Goal: Task Accomplishment & Management: Complete application form

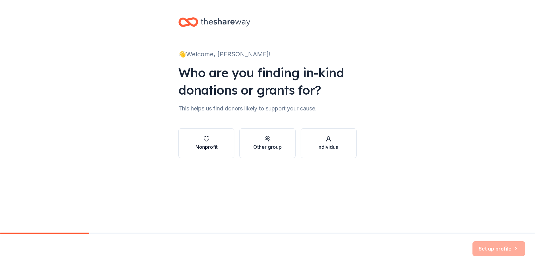
click at [221, 142] on button "Nonprofit" at bounding box center [206, 143] width 56 height 30
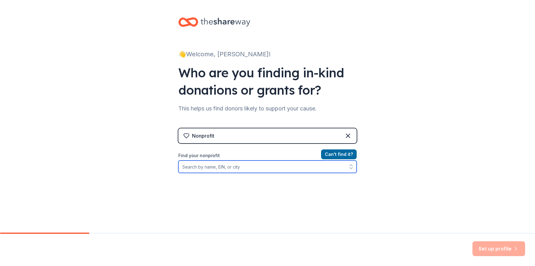
click at [230, 169] on input "Find your nonprofit" at bounding box center [267, 167] width 178 height 12
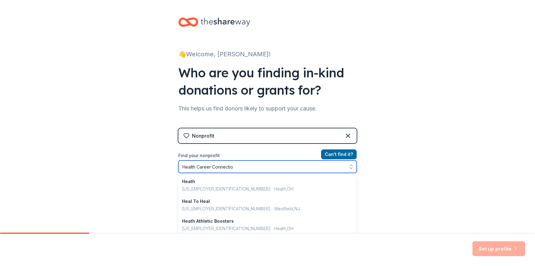
type input "Health Career Connection"
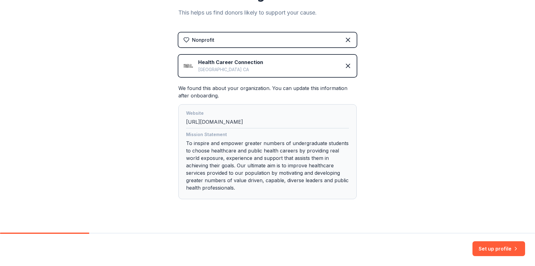
scroll to position [105, 0]
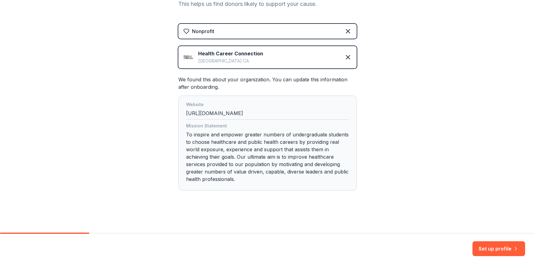
click at [240, 163] on div "Mission Statement To inspire and empower greater numbers of undergraduate stude…" at bounding box center [267, 153] width 163 height 63
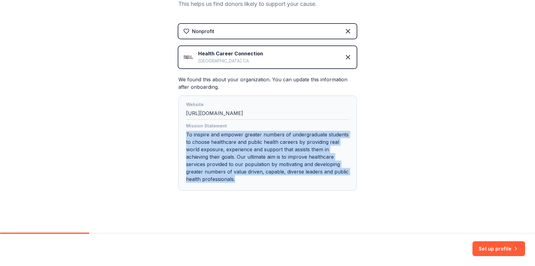
click at [240, 163] on div "Mission Statement To inspire and empower greater numbers of undergraduate stude…" at bounding box center [267, 153] width 163 height 63
click at [493, 249] on button "Set up profile" at bounding box center [498, 248] width 53 height 15
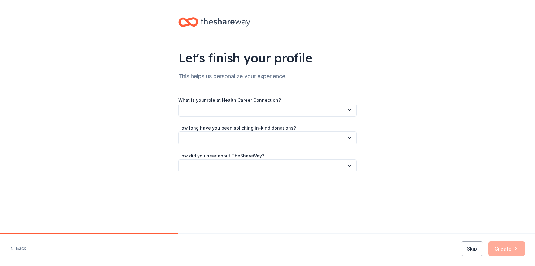
click at [231, 113] on button "button" at bounding box center [267, 110] width 178 height 13
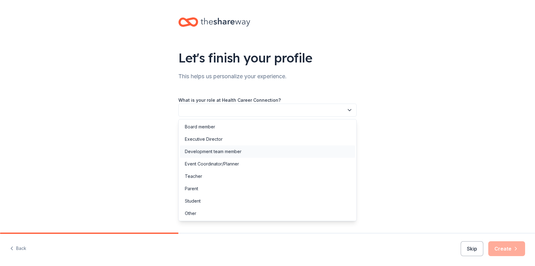
click at [202, 152] on div "Development team member" at bounding box center [213, 151] width 57 height 7
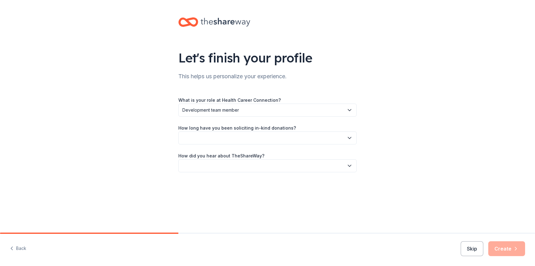
click at [200, 139] on button "button" at bounding box center [267, 138] width 178 height 13
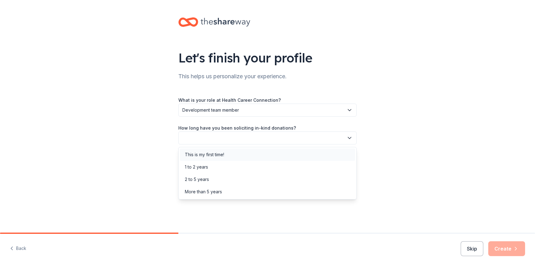
click at [194, 156] on div "This is my first time!" at bounding box center [204, 154] width 39 height 7
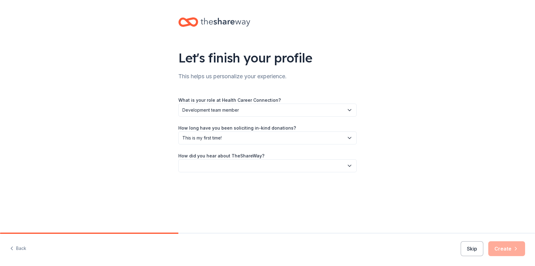
click at [193, 161] on button "button" at bounding box center [267, 165] width 178 height 13
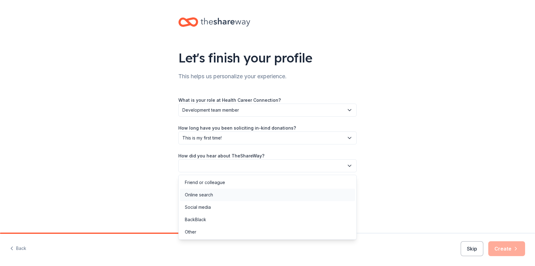
click at [193, 195] on div "Online search" at bounding box center [199, 194] width 28 height 7
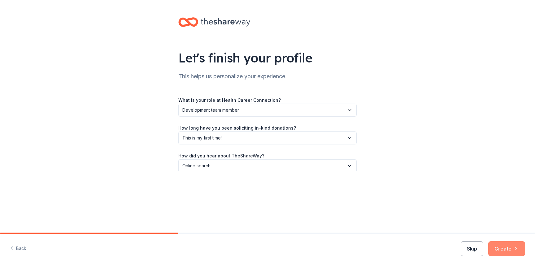
click at [502, 250] on button "Create" at bounding box center [506, 248] width 37 height 15
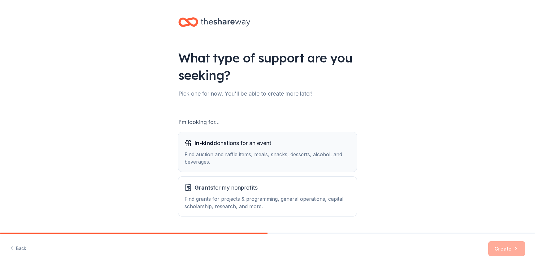
click at [275, 143] on div "In-kind donations for an event" at bounding box center [267, 143] width 166 height 10
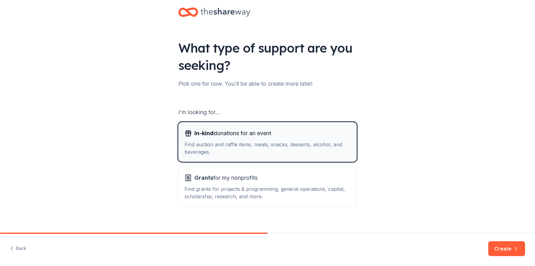
scroll to position [17, 0]
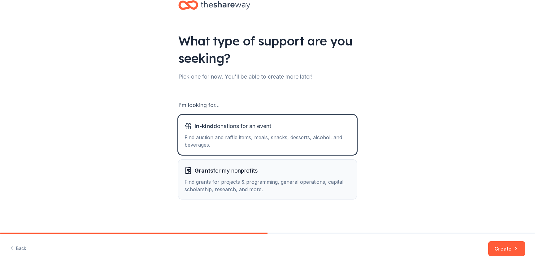
click at [278, 172] on div "Grants for my nonprofits" at bounding box center [267, 171] width 166 height 10
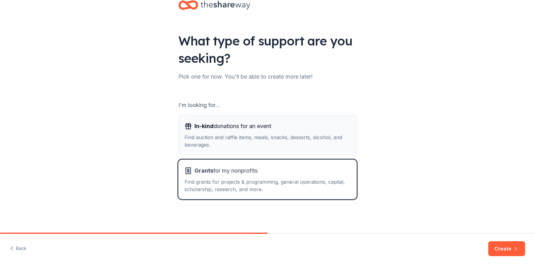
click at [278, 132] on div "In-kind donations for an event Find auction and raffle items, meals, snacks, de…" at bounding box center [267, 134] width 166 height 27
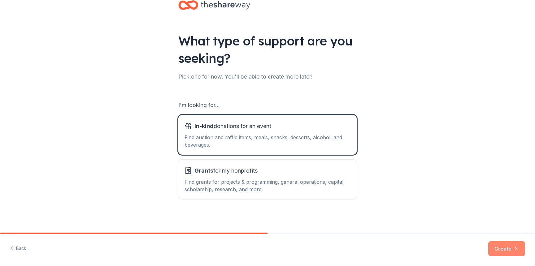
click at [500, 251] on button "Create" at bounding box center [506, 248] width 37 height 15
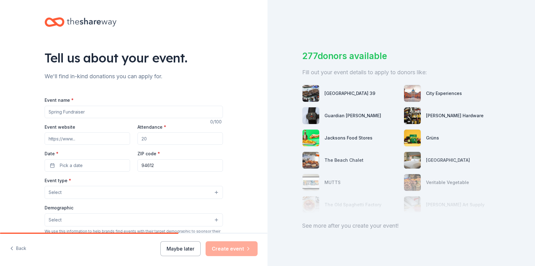
click at [63, 108] on input "Event name *" at bounding box center [134, 112] width 178 height 12
type input "35th Anniversary Celebration"
click at [60, 135] on input "Event website" at bounding box center [87, 138] width 85 height 12
type input "https://www.healthcareers.org/"
click at [158, 138] on input "Attendance *" at bounding box center [179, 138] width 85 height 12
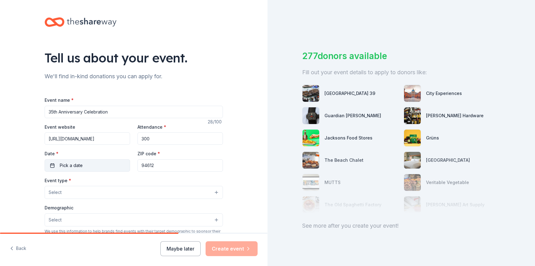
type input "300"
click at [95, 168] on button "Pick a date" at bounding box center [87, 165] width 85 height 12
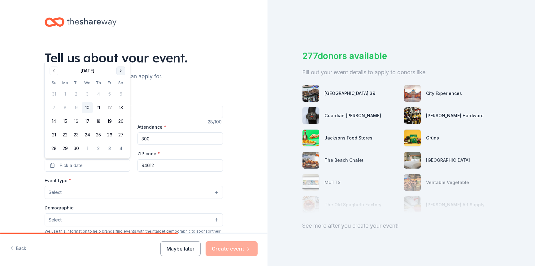
click at [122, 73] on button "Go to next month" at bounding box center [120, 71] width 9 height 9
click at [122, 58] on button "Go to next month" at bounding box center [120, 57] width 9 height 9
click at [99, 92] on button "4" at bounding box center [98, 94] width 11 height 11
click at [153, 166] on input "94612" at bounding box center [179, 165] width 85 height 12
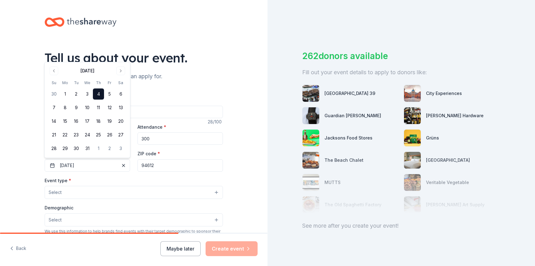
click at [153, 166] on input "94612" at bounding box center [179, 165] width 85 height 12
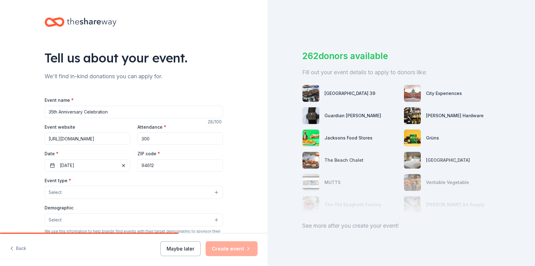
paste input "705"
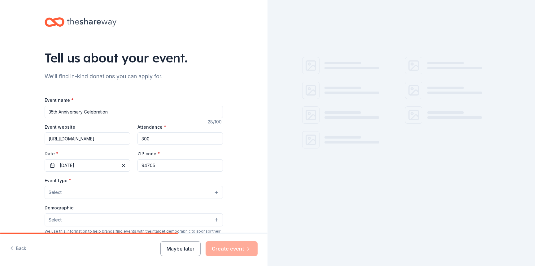
type input "94705"
click at [74, 196] on button "Select" at bounding box center [134, 192] width 178 height 13
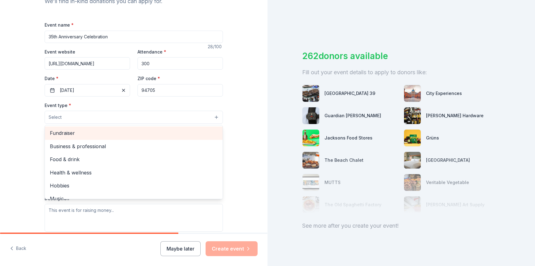
click at [60, 136] on span "Fundraiser" at bounding box center [134, 133] width 168 height 8
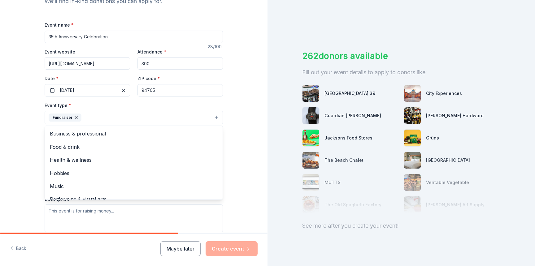
click at [39, 122] on div "Tell us about your event. We'll find in-kind donations you can apply for. Event…" at bounding box center [134, 131] width 198 height 413
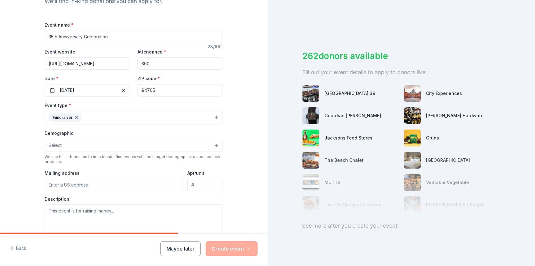
click at [68, 150] on button "Select" at bounding box center [134, 145] width 178 height 13
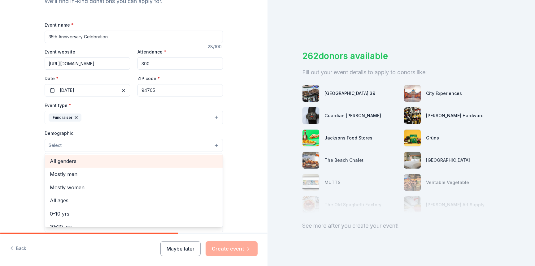
click at [67, 159] on span "All genders" at bounding box center [134, 161] width 168 height 8
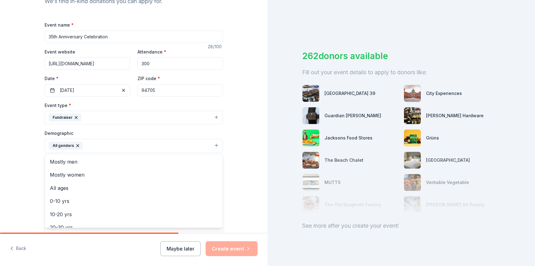
click at [19, 149] on div "Tell us about your event. We'll find in-kind donations you can apply for. Event…" at bounding box center [133, 131] width 267 height 413
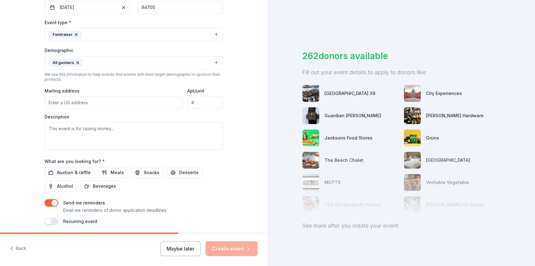
scroll to position [160, 0]
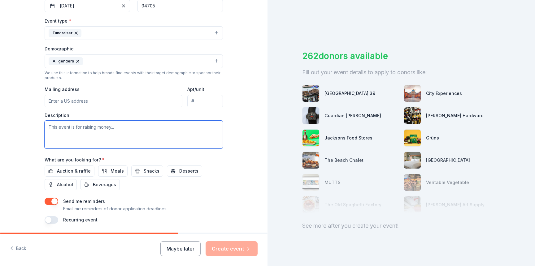
click at [60, 130] on textarea at bounding box center [134, 135] width 178 height 28
type textarea "This is our annual fundraiser and 35th anniversary celebration."
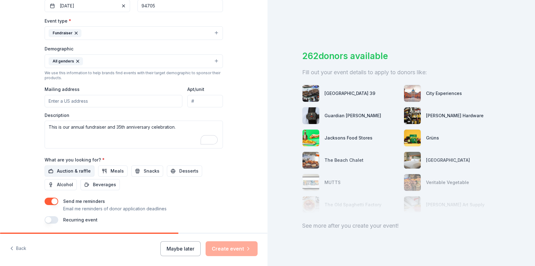
click at [67, 171] on span "Auction & raffle" at bounding box center [74, 170] width 34 height 7
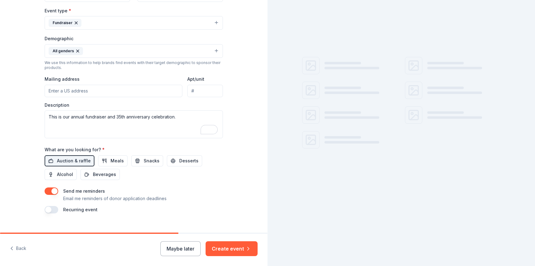
scroll to position [180, 0]
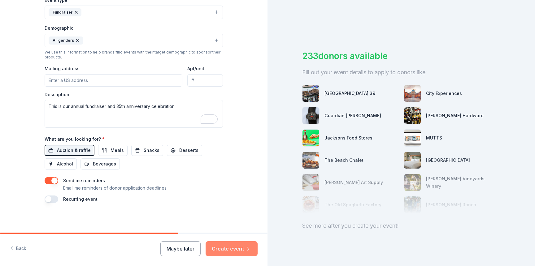
click at [231, 251] on button "Create event" at bounding box center [231, 248] width 52 height 15
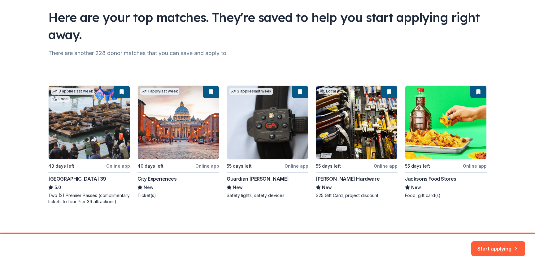
scroll to position [42, 0]
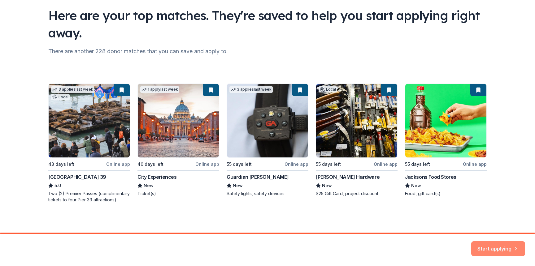
click at [489, 239] on div "Start applying" at bounding box center [267, 250] width 535 height 32
click at [490, 242] on button "Start applying" at bounding box center [498, 246] width 54 height 15
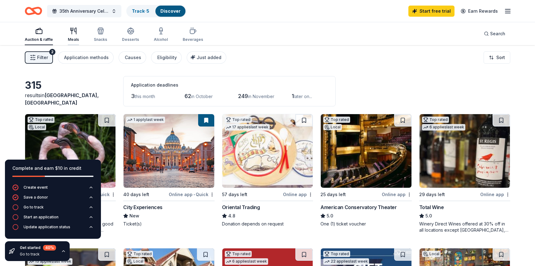
click at [73, 32] on icon "button" at bounding box center [73, 30] width 7 height 7
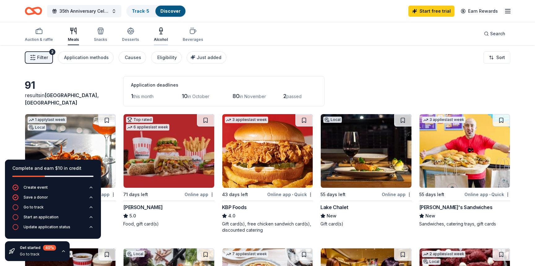
click at [158, 36] on div "Alcohol" at bounding box center [161, 34] width 14 height 15
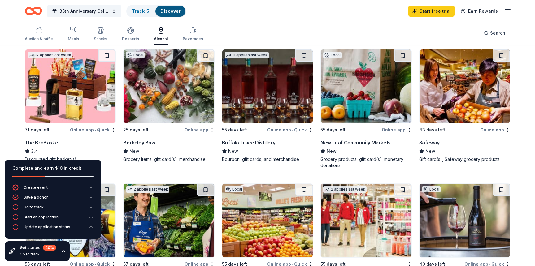
scroll to position [4, 0]
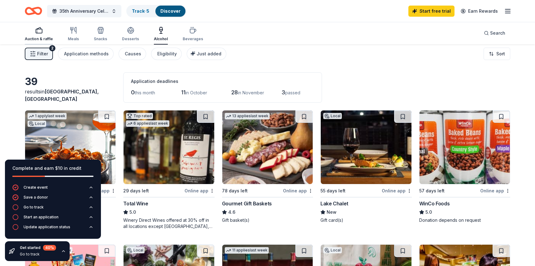
click at [39, 32] on icon "button" at bounding box center [38, 30] width 7 height 7
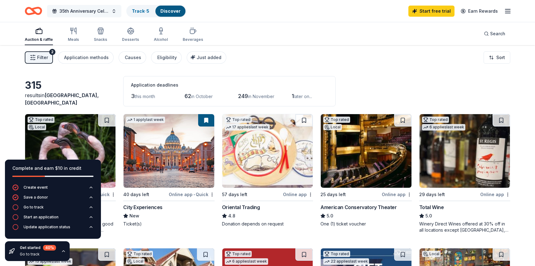
click at [93, 12] on span "35th Anniversary Celebration" at bounding box center [84, 10] width 50 height 7
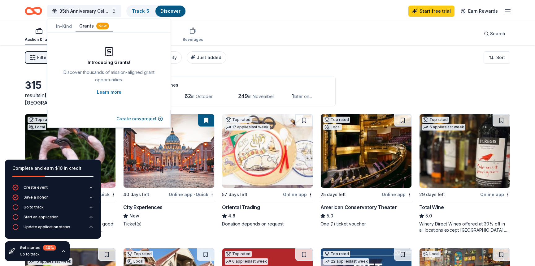
click at [86, 28] on button "Grants New" at bounding box center [94, 26] width 37 height 12
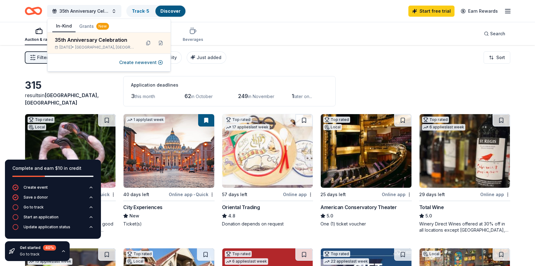
click at [72, 24] on button "In-Kind" at bounding box center [63, 26] width 23 height 12
